Goal: Task Accomplishment & Management: Complete application form

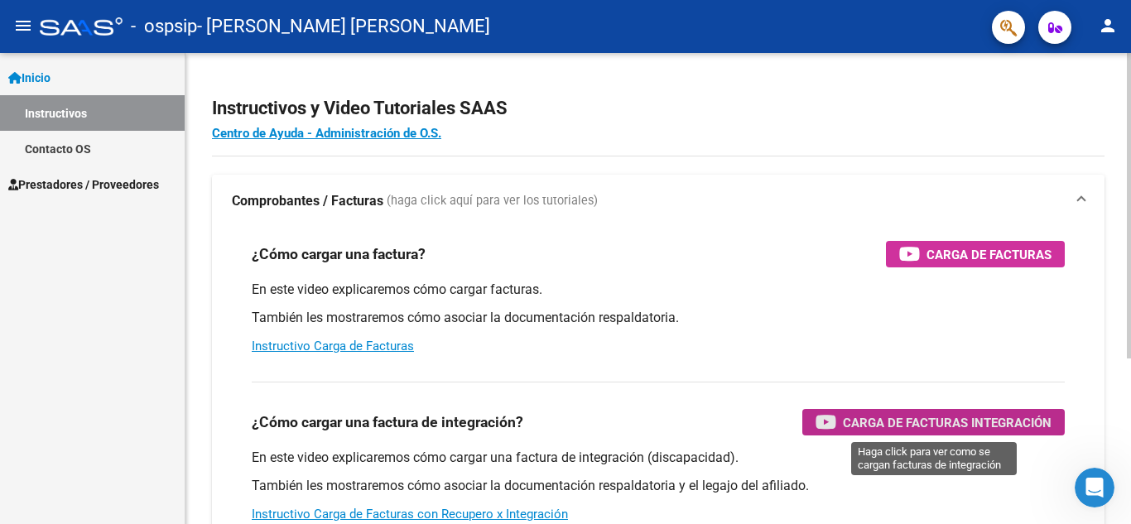
click at [861, 416] on span "Carga de Facturas Integración" at bounding box center [947, 422] width 209 height 21
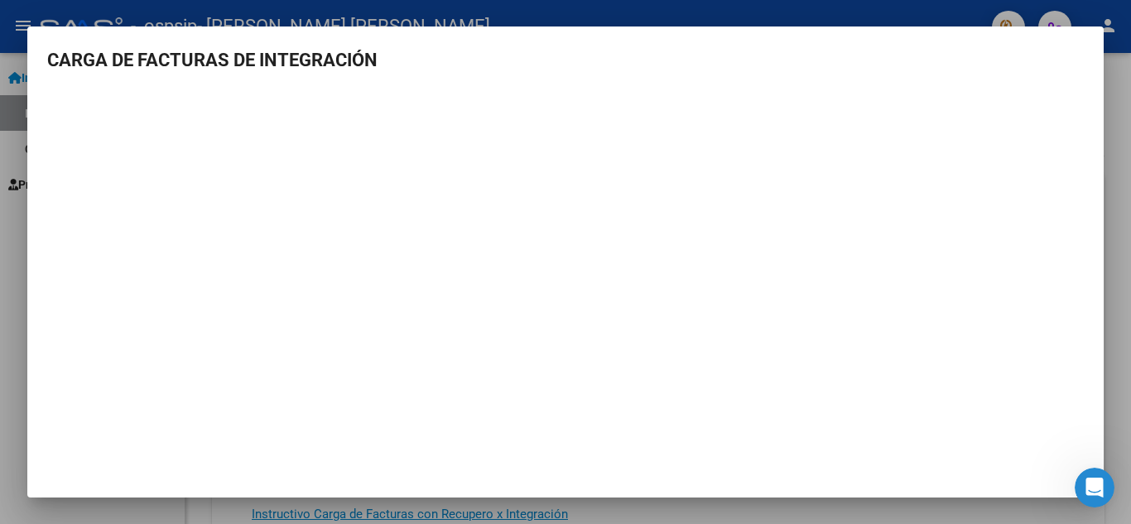
click at [1108, 142] on div at bounding box center [565, 262] width 1131 height 524
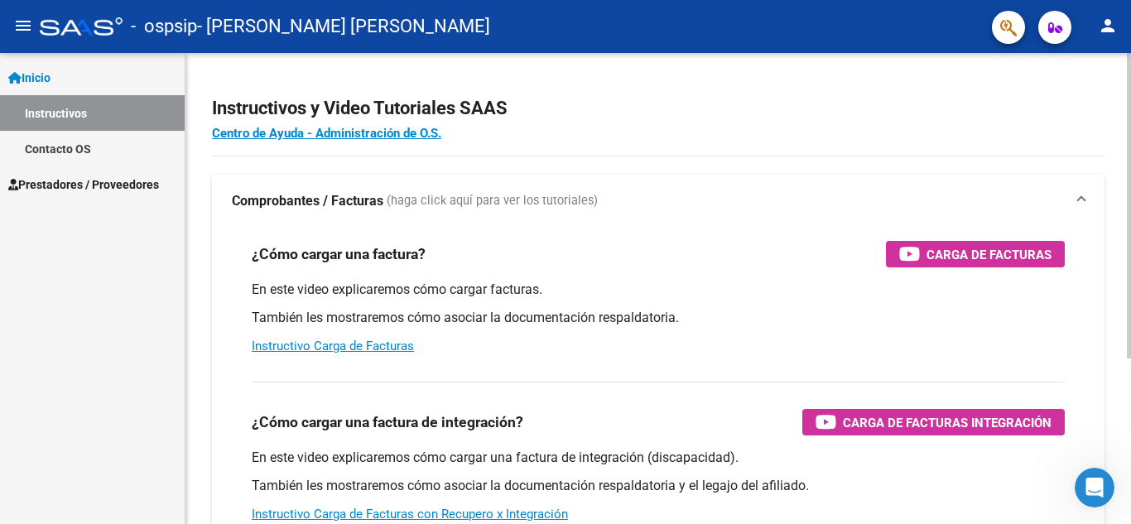
drag, startPoint x: 872, startPoint y: 423, endPoint x: 595, endPoint y: 138, distance: 396.9
click at [595, 138] on h4 "Centro de Ayuda - Administración de O.S." at bounding box center [658, 133] width 892 height 18
click at [699, 63] on div "Instructivos y Video Tutoriales SAAS Centro de Ayuda - Administración de O.S. C…" at bounding box center [657, 416] width 945 height 726
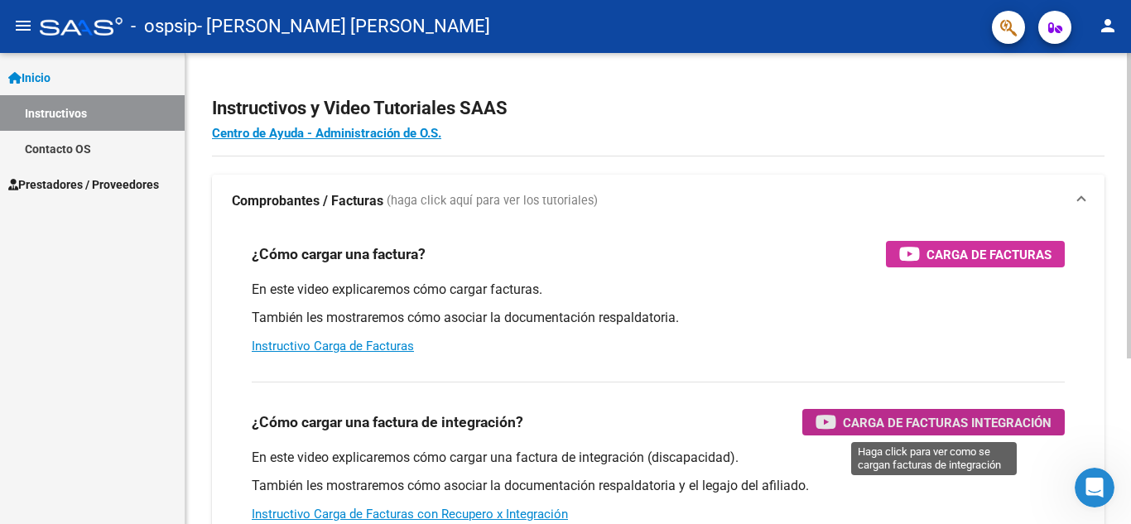
click at [881, 416] on span "Carga de Facturas Integración" at bounding box center [947, 422] width 209 height 21
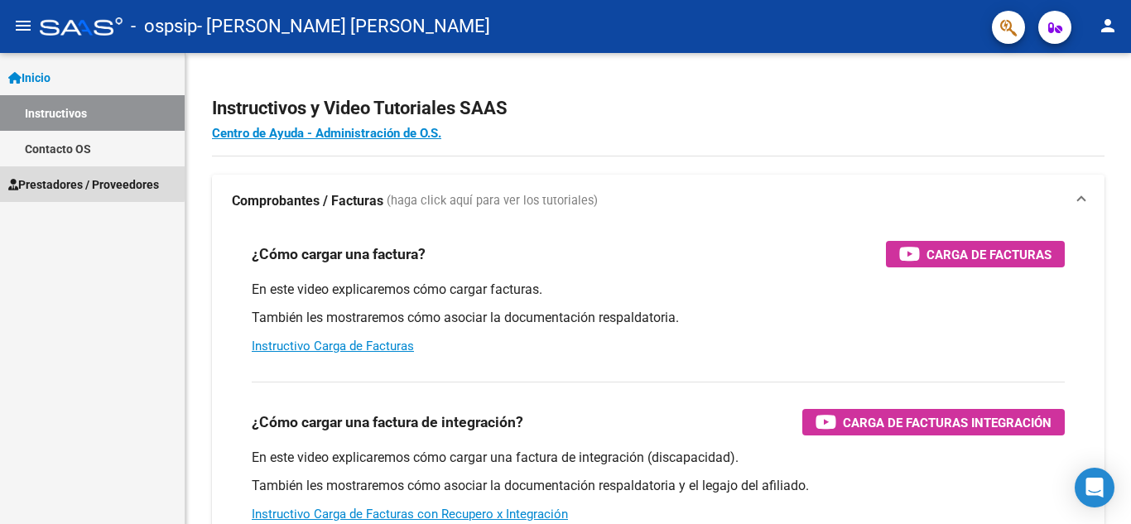
click at [89, 182] on span "Prestadores / Proveedores" at bounding box center [83, 184] width 151 height 18
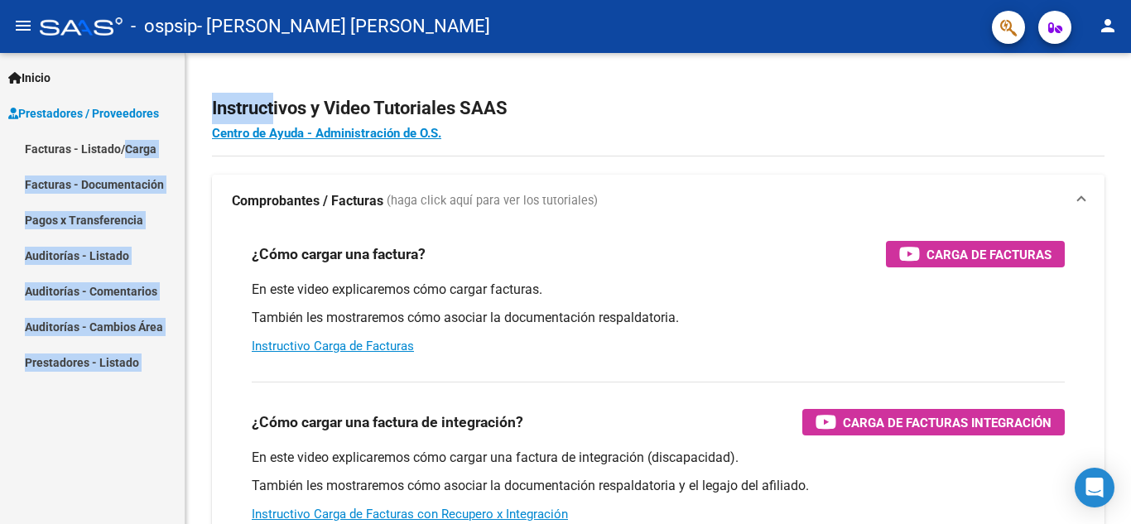
drag, startPoint x: 276, startPoint y: 94, endPoint x: 123, endPoint y: 163, distance: 168.6
click at [123, 163] on mat-sidenav-container "Inicio Instructivos Contacto OS Prestadores / Proveedores Facturas - Listado/Ca…" at bounding box center [565, 288] width 1131 height 471
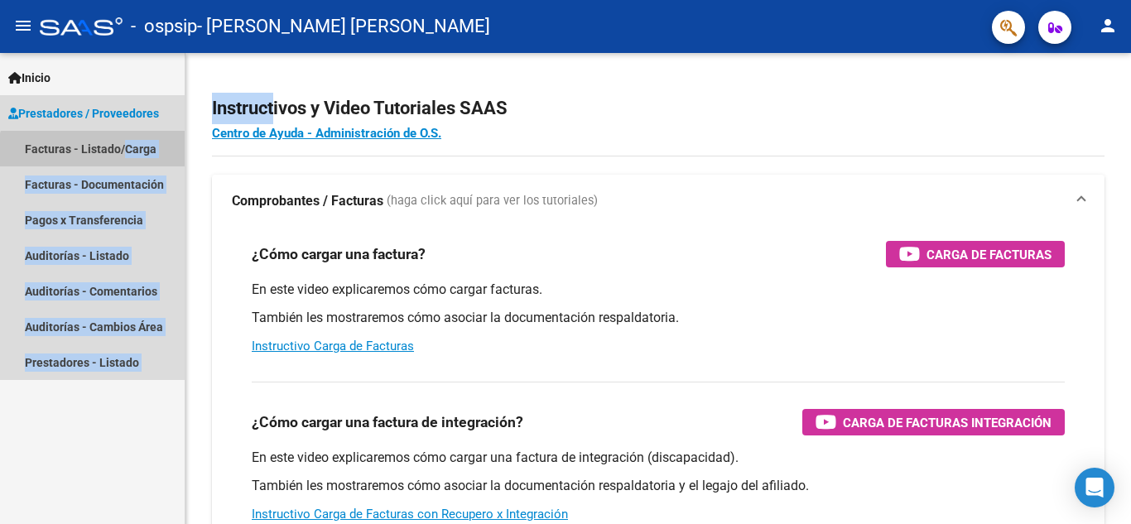
click at [112, 156] on link "Facturas - Listado/Carga" at bounding box center [92, 149] width 185 height 36
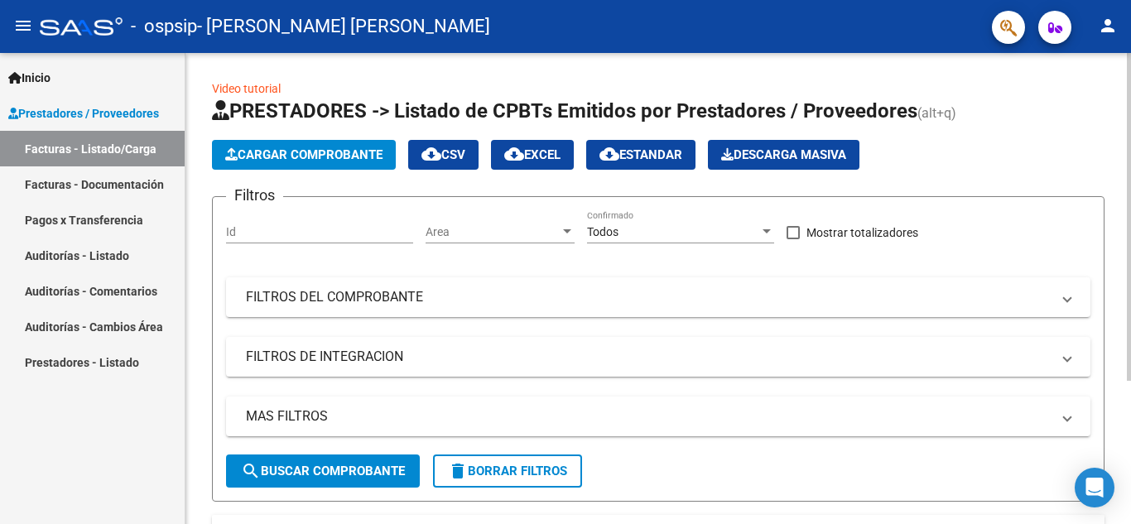
click at [432, 86] on div "Video tutorial PRESTADORES -> Listado de CPBTs Emitidos por Prestadores / Prove…" at bounding box center [658, 371] width 892 height 584
click at [368, 152] on span "Cargar Comprobante" at bounding box center [303, 154] width 157 height 15
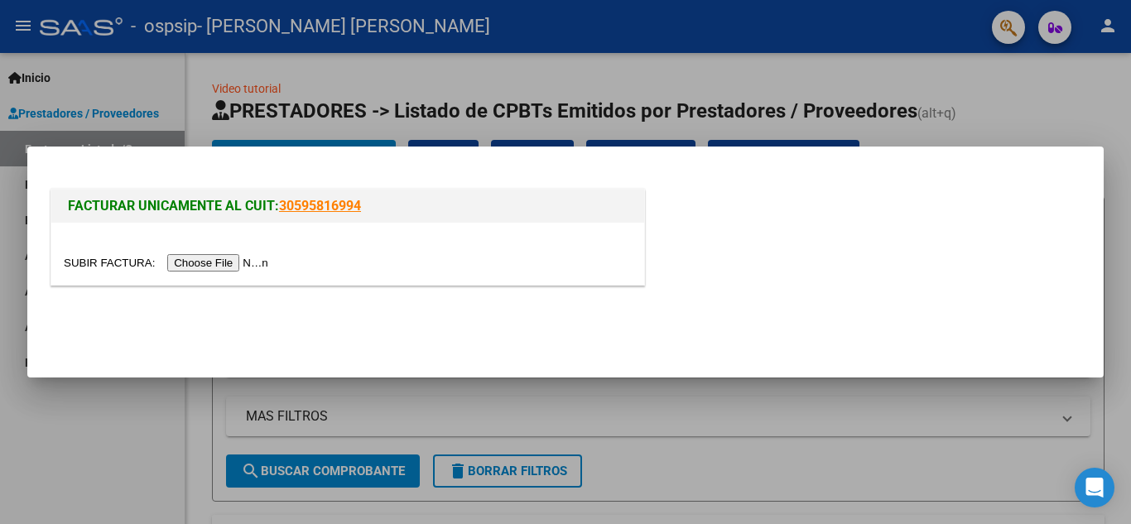
click at [214, 267] on input "file" at bounding box center [168, 262] width 209 height 17
click at [201, 262] on input "file" at bounding box center [168, 262] width 209 height 17
click at [181, 265] on input "file" at bounding box center [168, 262] width 209 height 17
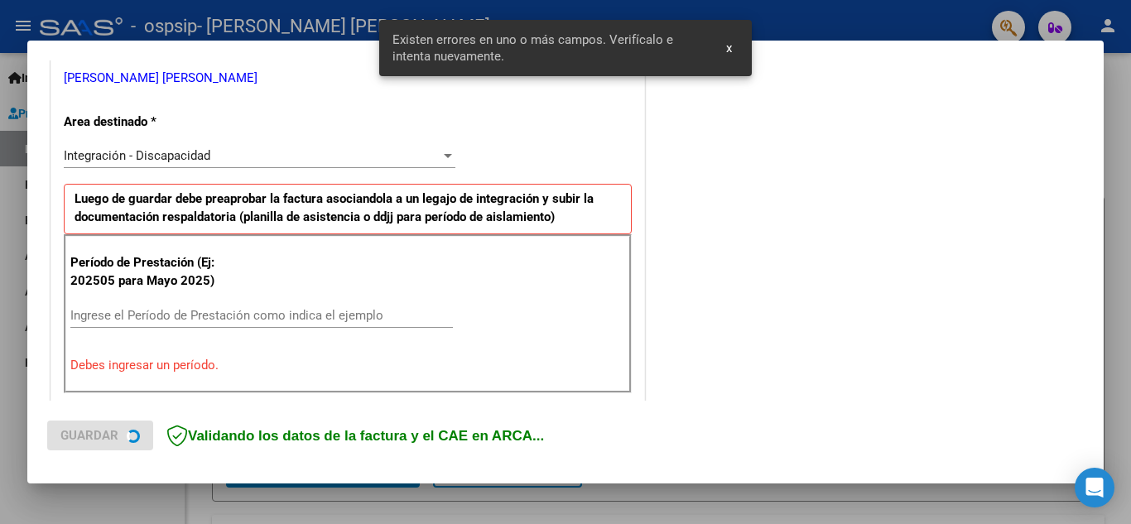
scroll to position [375, 0]
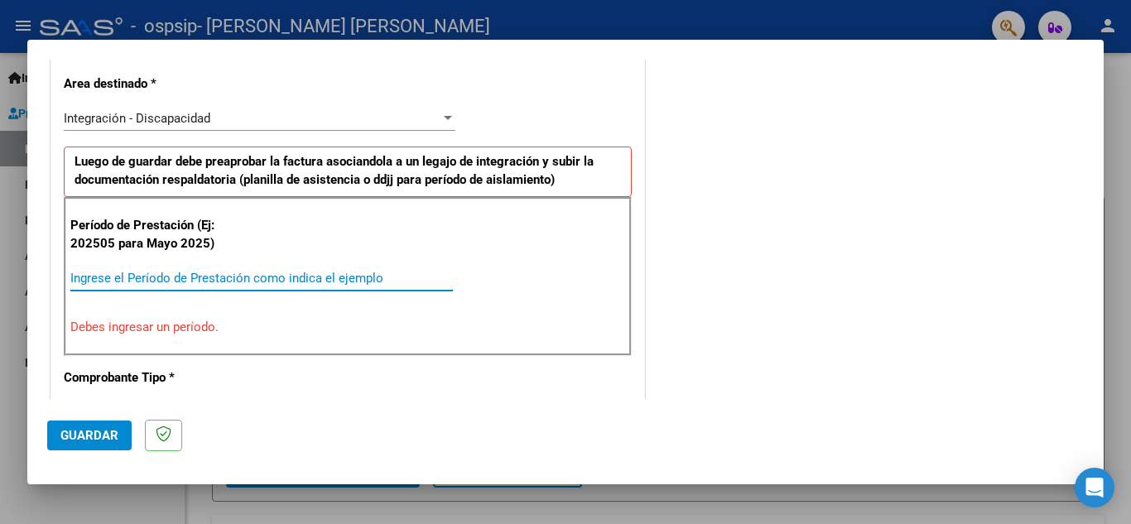
click at [253, 281] on input "Ingrese el Período de Prestación como indica el ejemplo" at bounding box center [261, 278] width 382 height 15
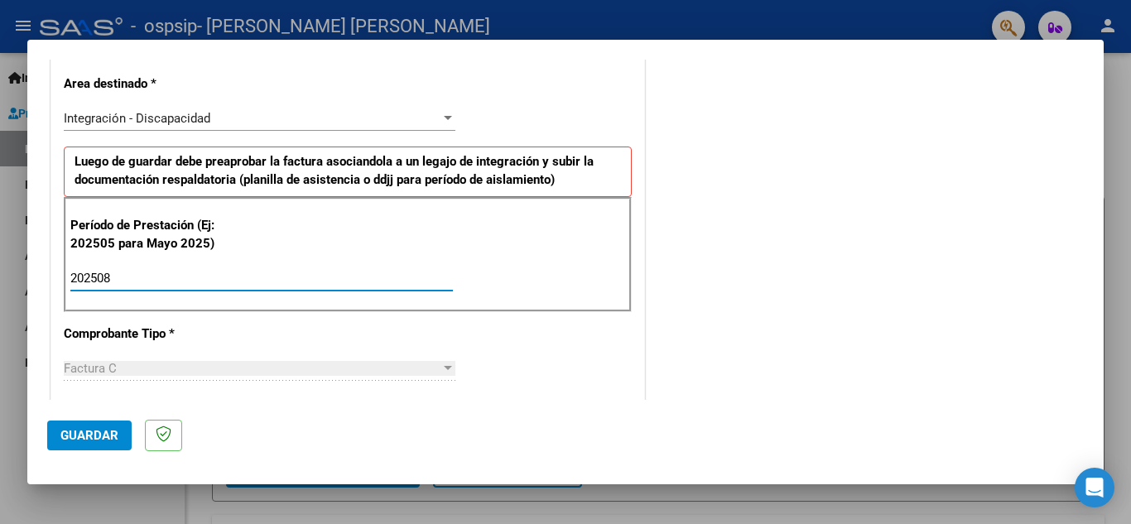
type input "202508"
click at [765, 232] on div "COMENTARIOS Comentarios del Prestador / Gerenciador:" at bounding box center [865, 422] width 435 height 1439
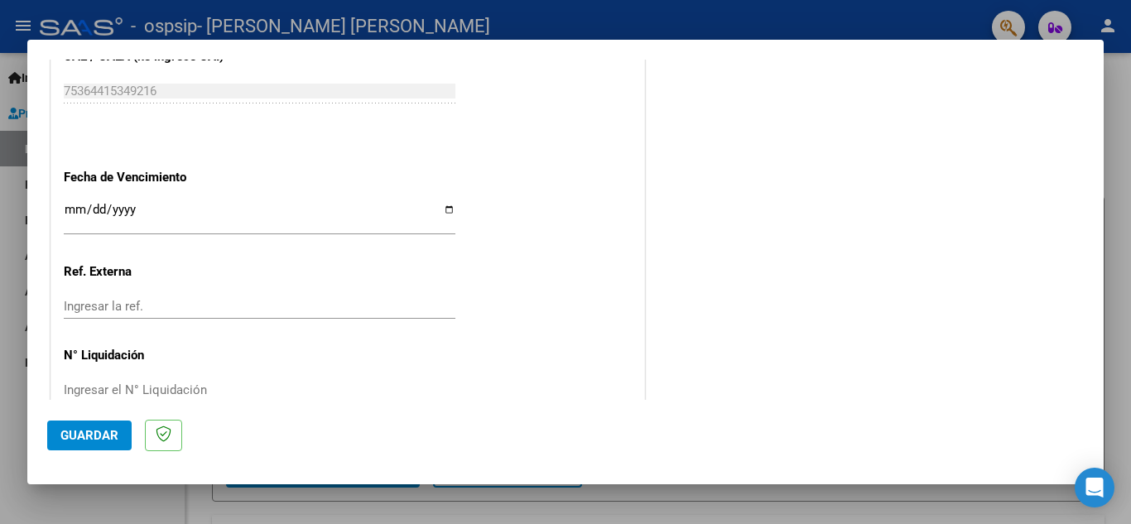
scroll to position [1105, 0]
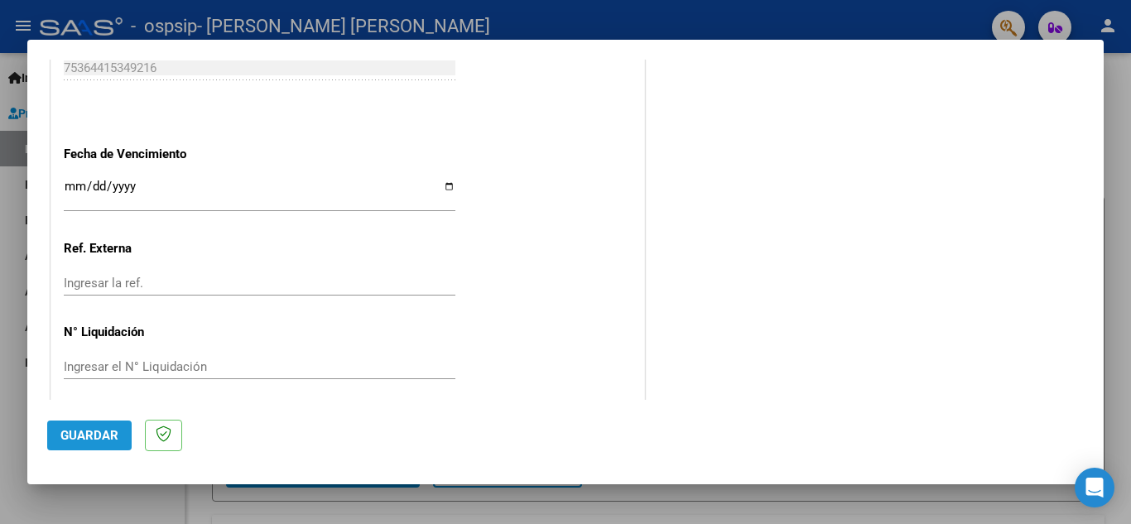
click at [98, 447] on button "Guardar" at bounding box center [89, 436] width 84 height 30
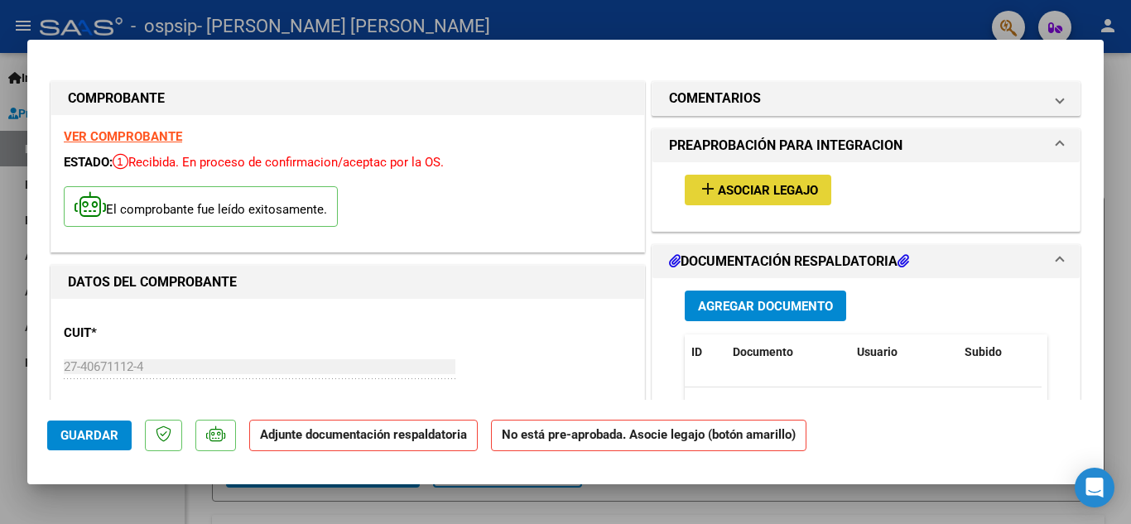
click at [738, 180] on button "add Asociar Legajo" at bounding box center [758, 190] width 147 height 31
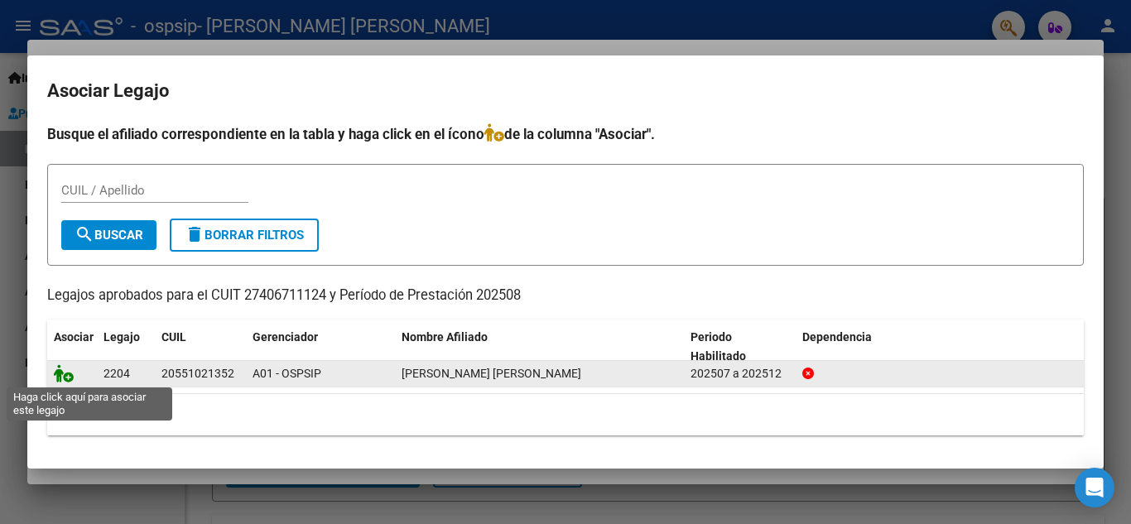
click at [69, 378] on icon at bounding box center [64, 373] width 20 height 18
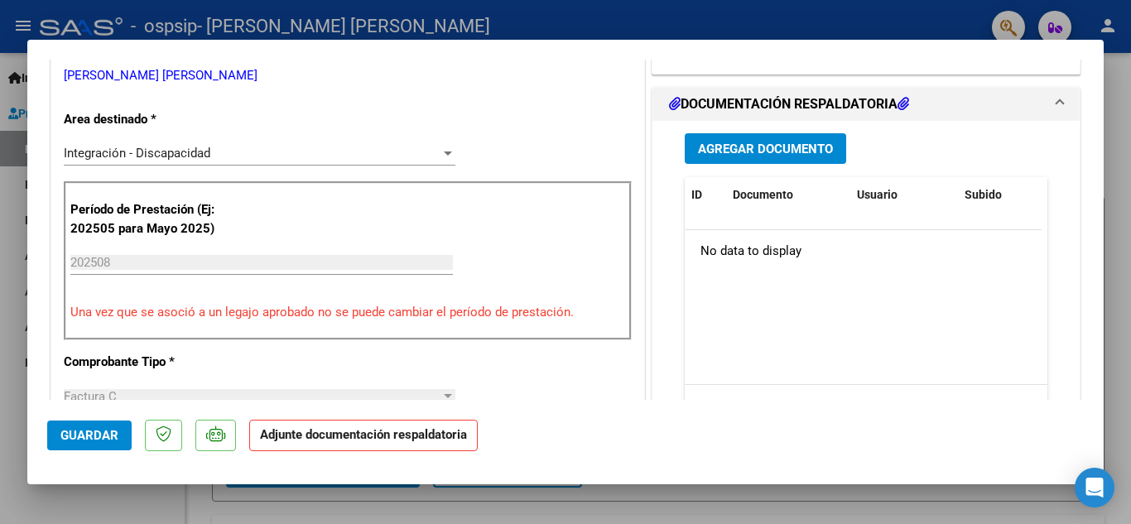
scroll to position [383, 0]
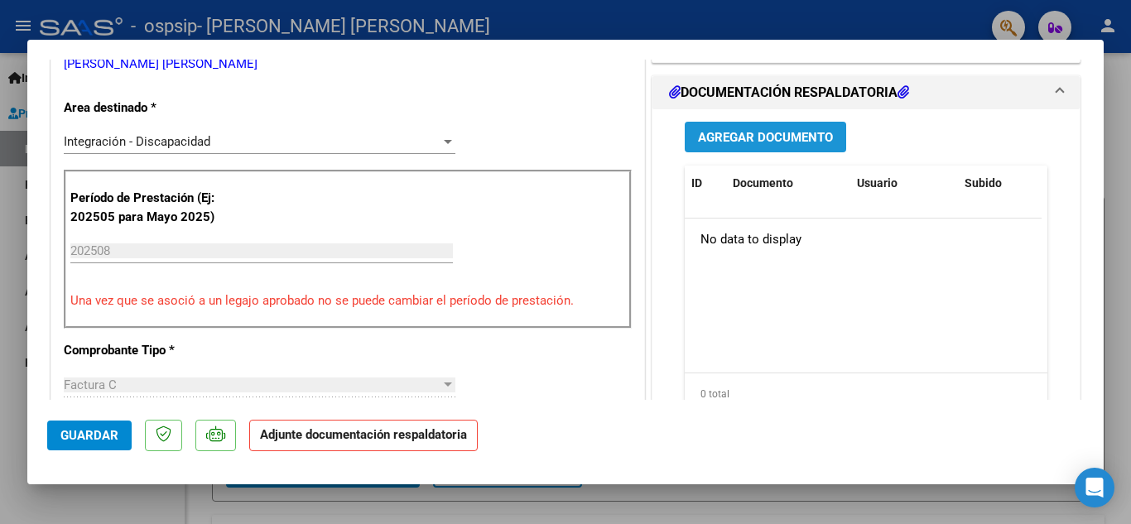
click at [798, 123] on button "Agregar Documento" at bounding box center [765, 137] width 161 height 31
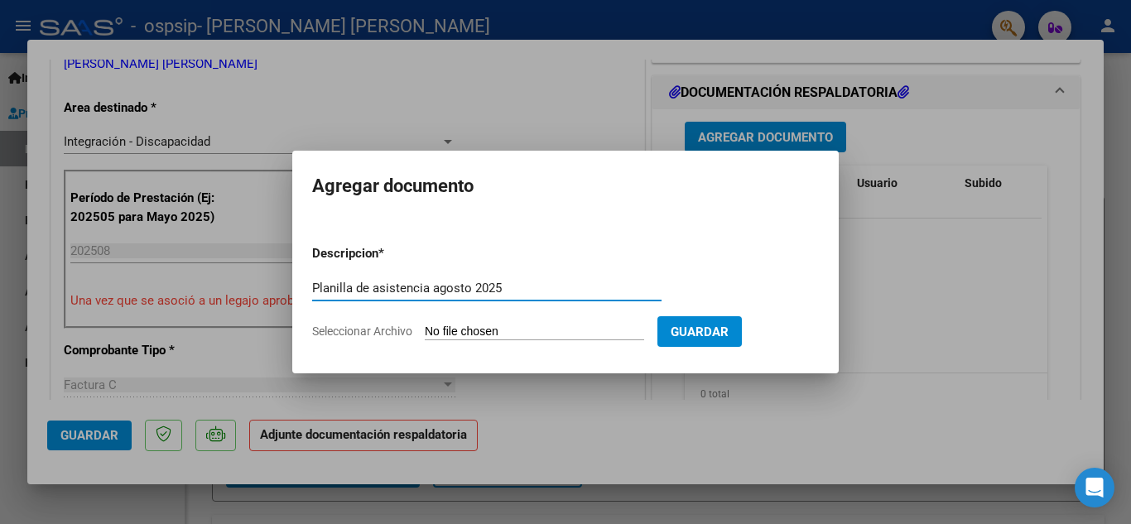
type input "Planilla de asistencia agosto 2025"
click at [502, 339] on input "Seleccionar Archivo" at bounding box center [534, 332] width 219 height 16
type input "C:\fakepath\Planilla de asistencia Agosto 2025- Rosler Pachao.pdf"
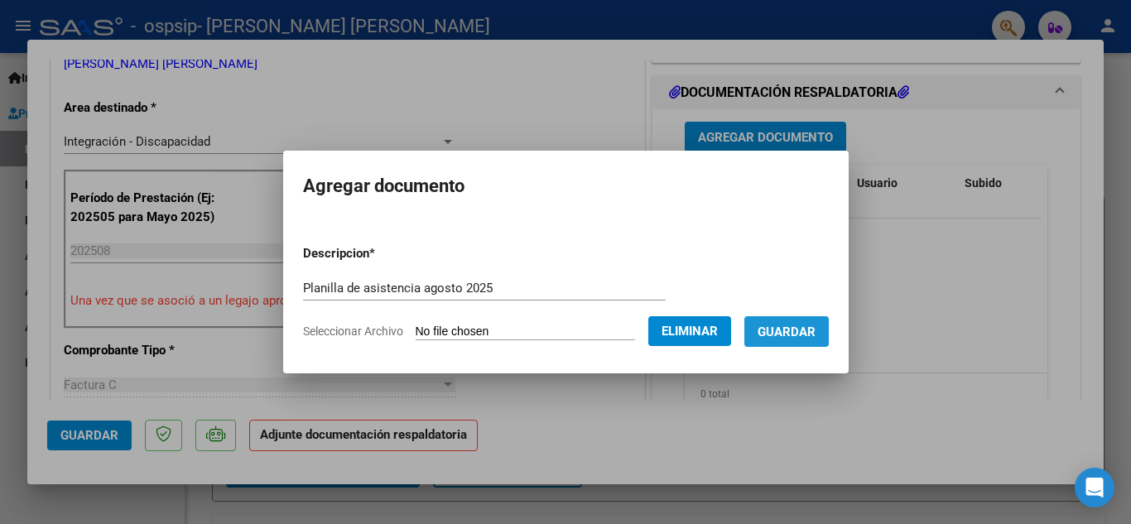
click at [788, 330] on span "Guardar" at bounding box center [786, 331] width 58 height 15
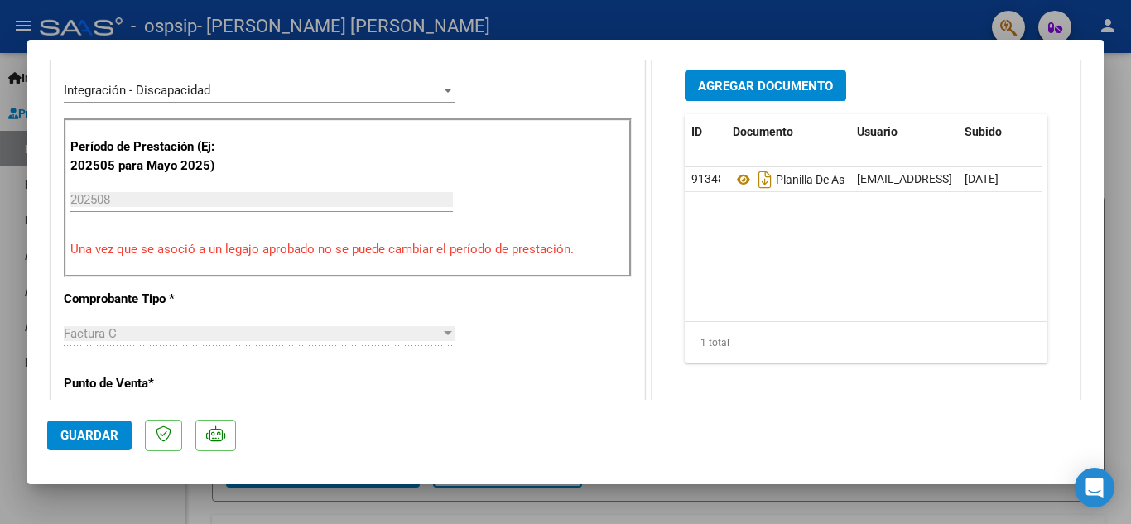
scroll to position [379, 0]
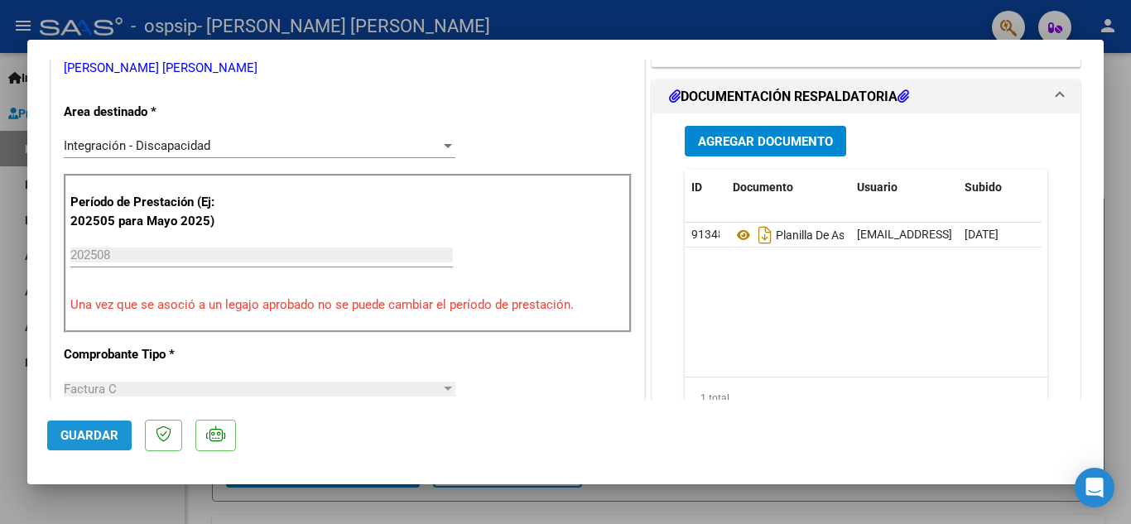
click at [78, 439] on span "Guardar" at bounding box center [89, 435] width 58 height 15
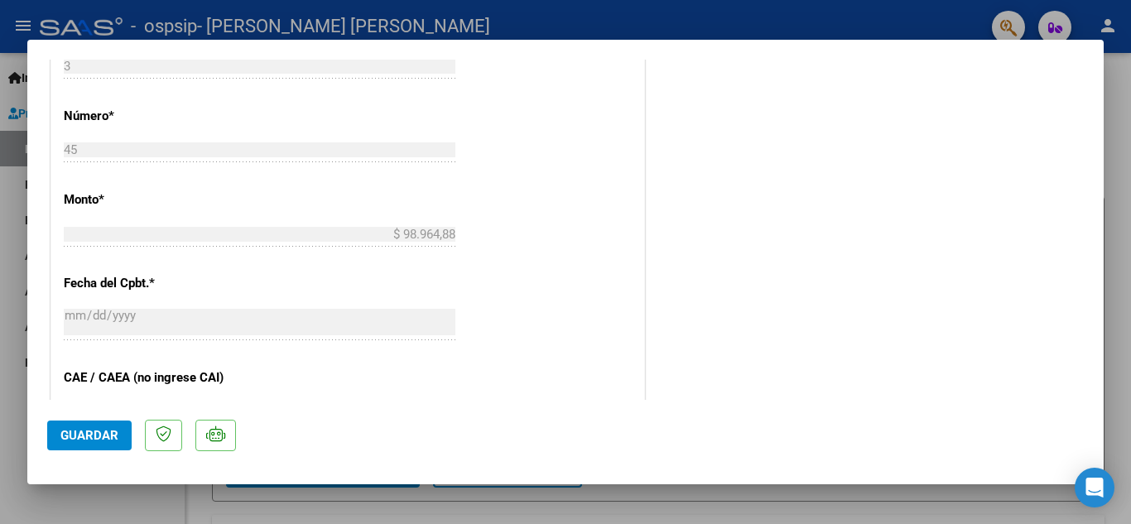
scroll to position [1026, 0]
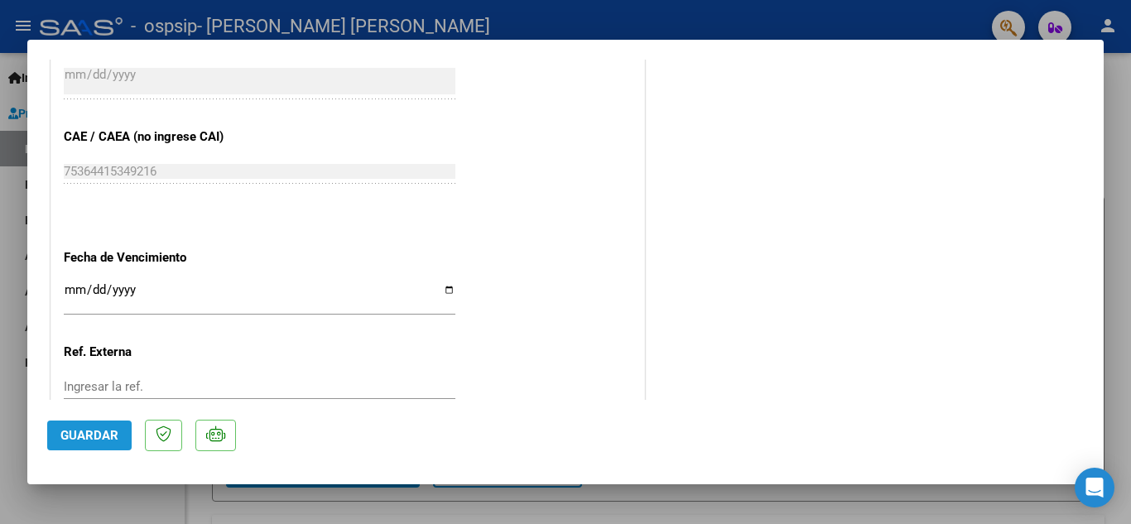
click at [117, 430] on span "Guardar" at bounding box center [89, 435] width 58 height 15
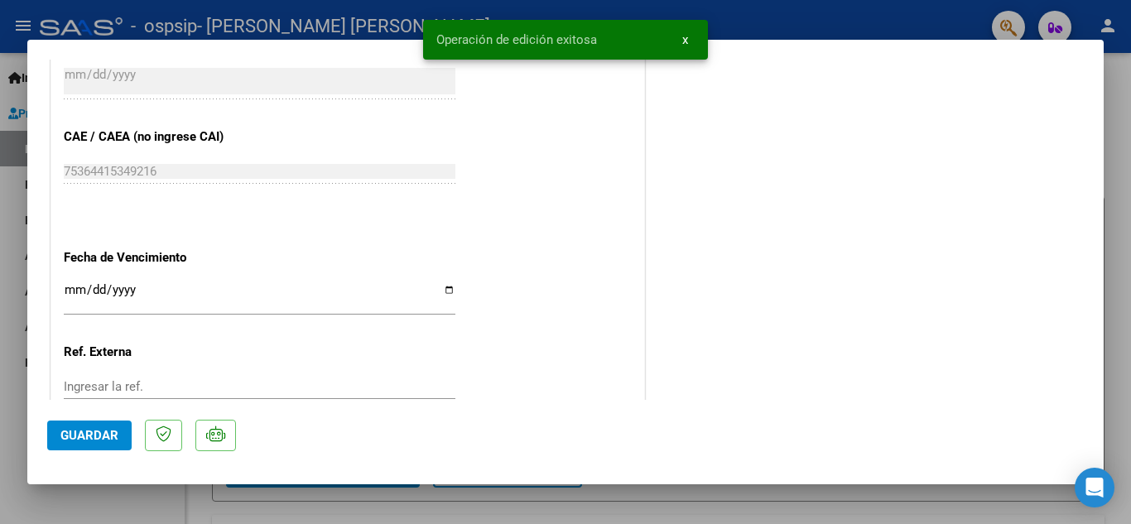
click at [1113, 97] on div at bounding box center [565, 262] width 1131 height 524
type input "$ 0,00"
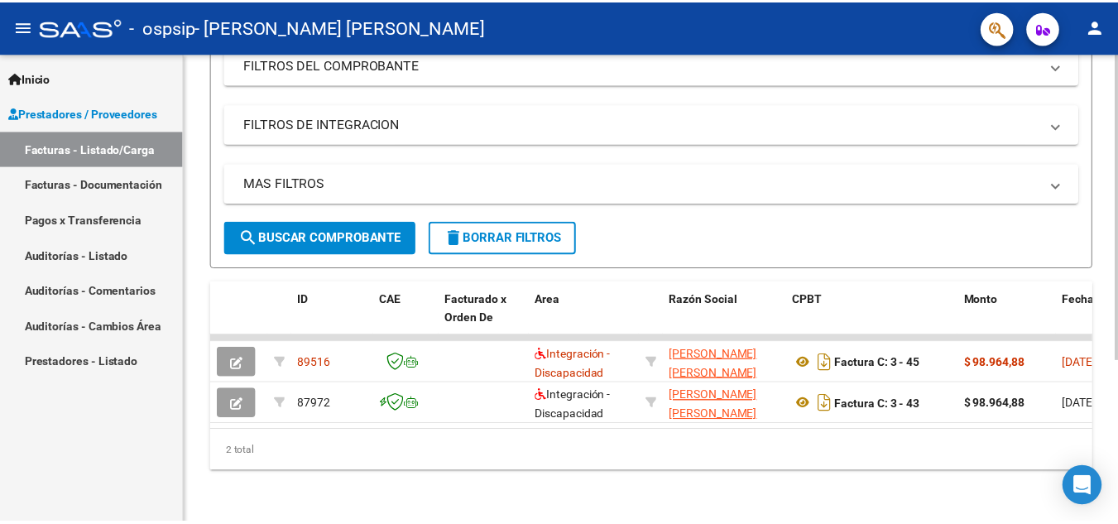
scroll to position [0, 0]
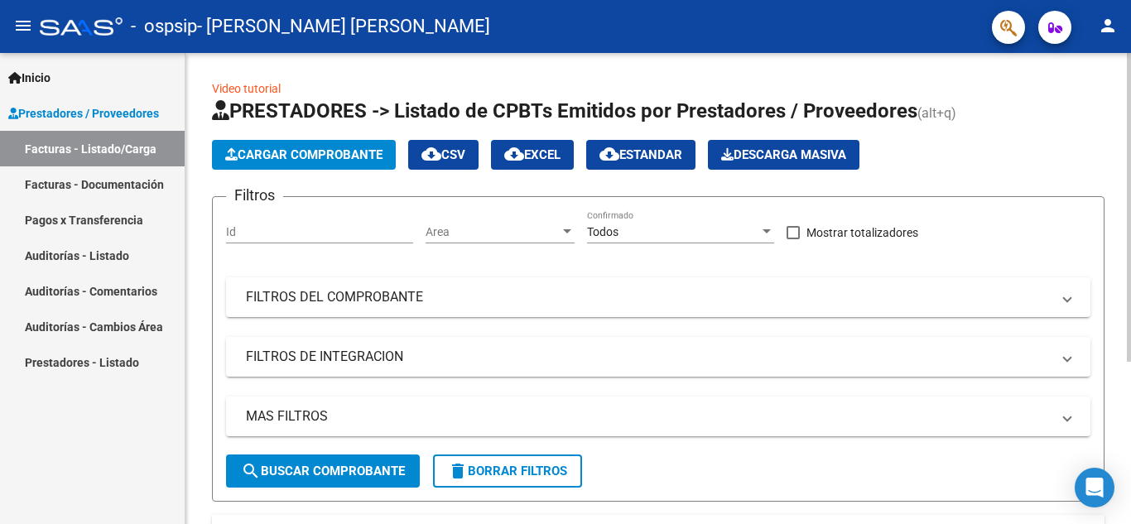
click at [1124, 78] on div "Video tutorial PRESTADORES -> Listado de CPBTs Emitidos por Prestadores / Prove…" at bounding box center [659, 405] width 949 height 705
click at [1101, 28] on mat-icon "person" at bounding box center [1108, 26] width 20 height 20
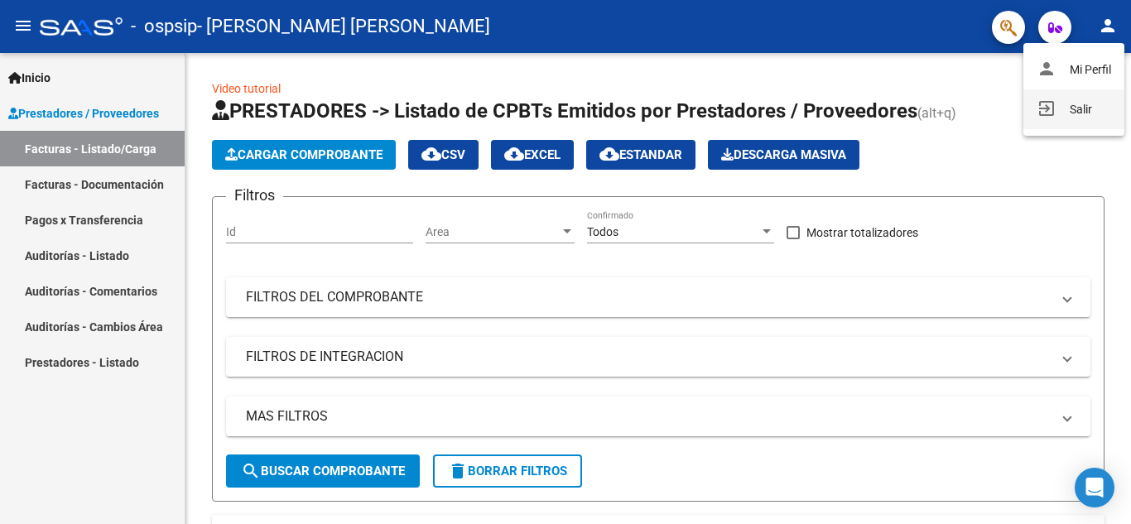
click at [1076, 95] on button "exit_to_app Salir" at bounding box center [1073, 109] width 101 height 40
